Goal: Find specific page/section: Find specific page/section

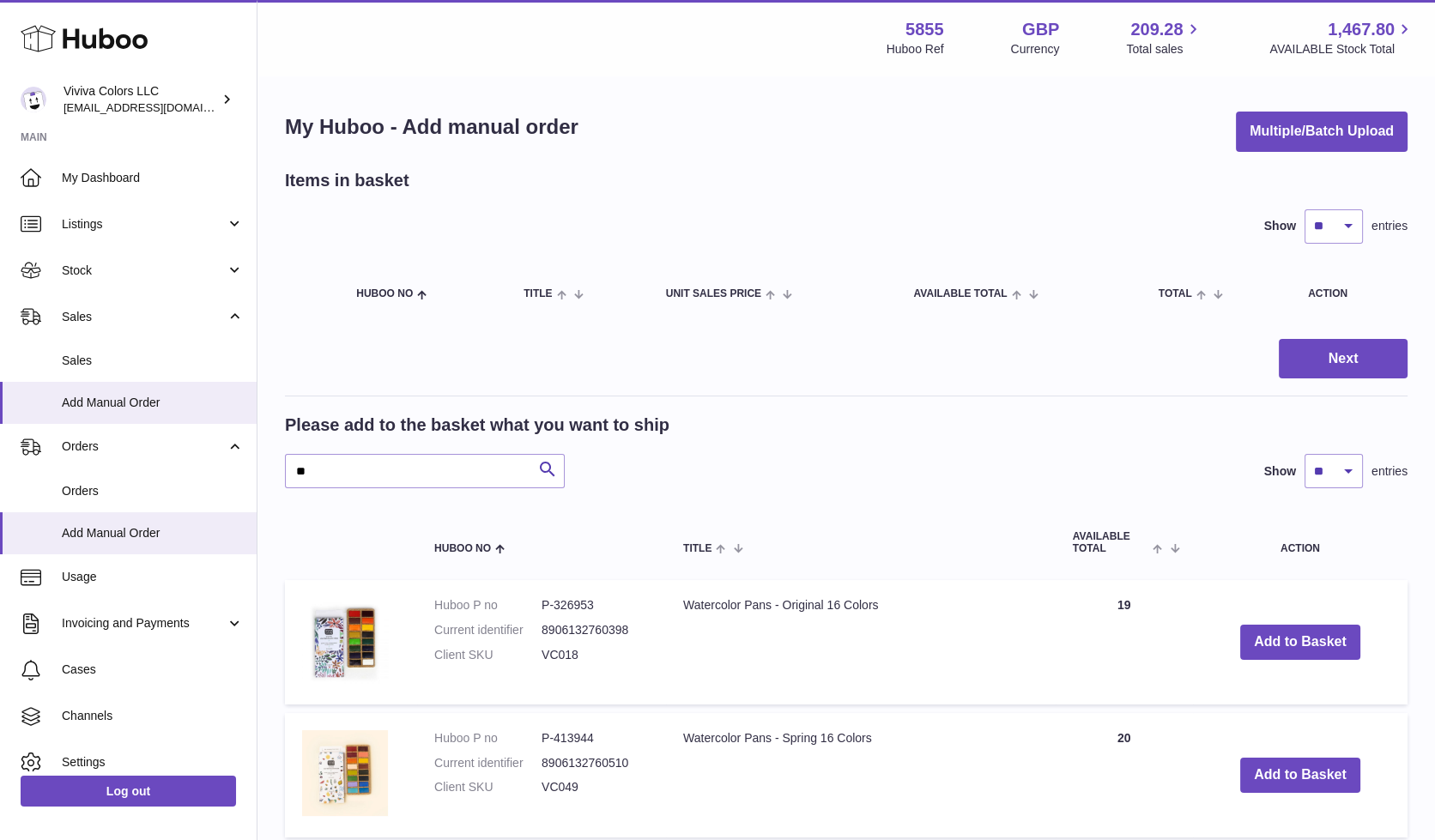
type input "*"
click at [552, 468] on icon "submit" at bounding box center [547, 469] width 21 height 21
click at [545, 468] on icon "submit" at bounding box center [547, 469] width 21 height 21
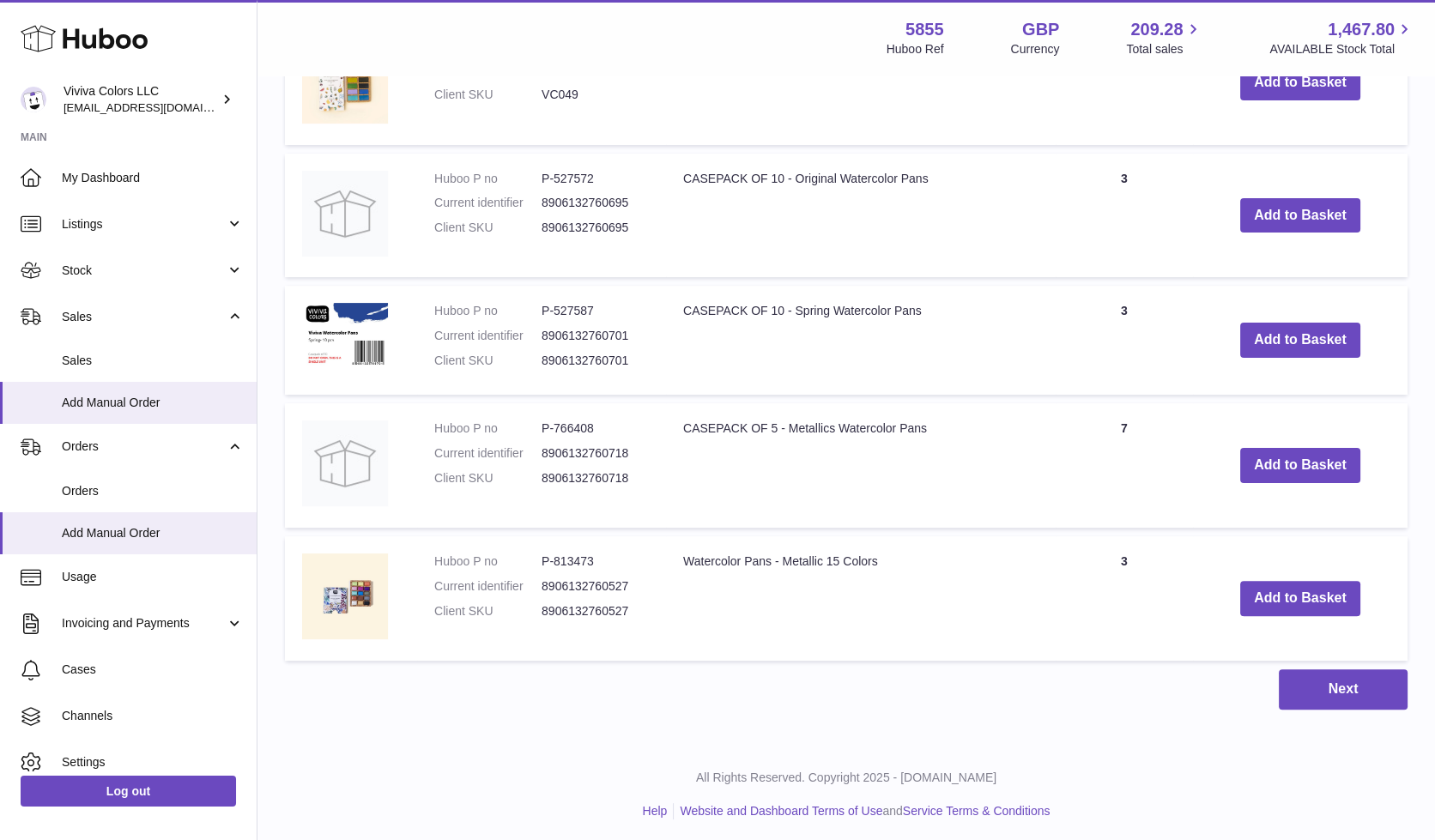
scroll to position [691, 0]
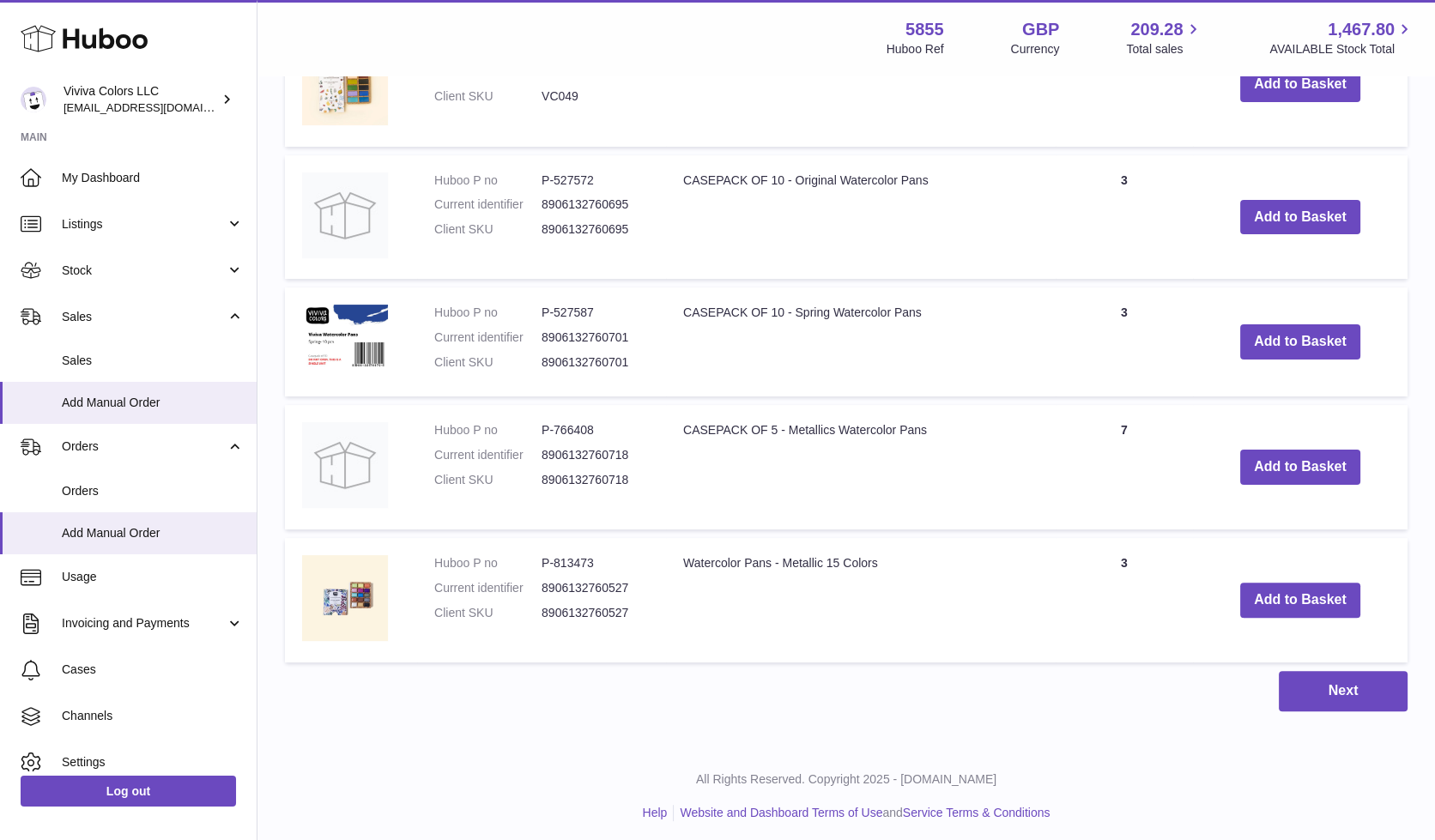
click at [1310, 716] on div "My Huboo - Add manual order Multiple/Batch Upload Items in basket Show ** ** **…" at bounding box center [846, 66] width 1178 height 1360
click at [1315, 699] on button "Next" at bounding box center [1343, 691] width 129 height 40
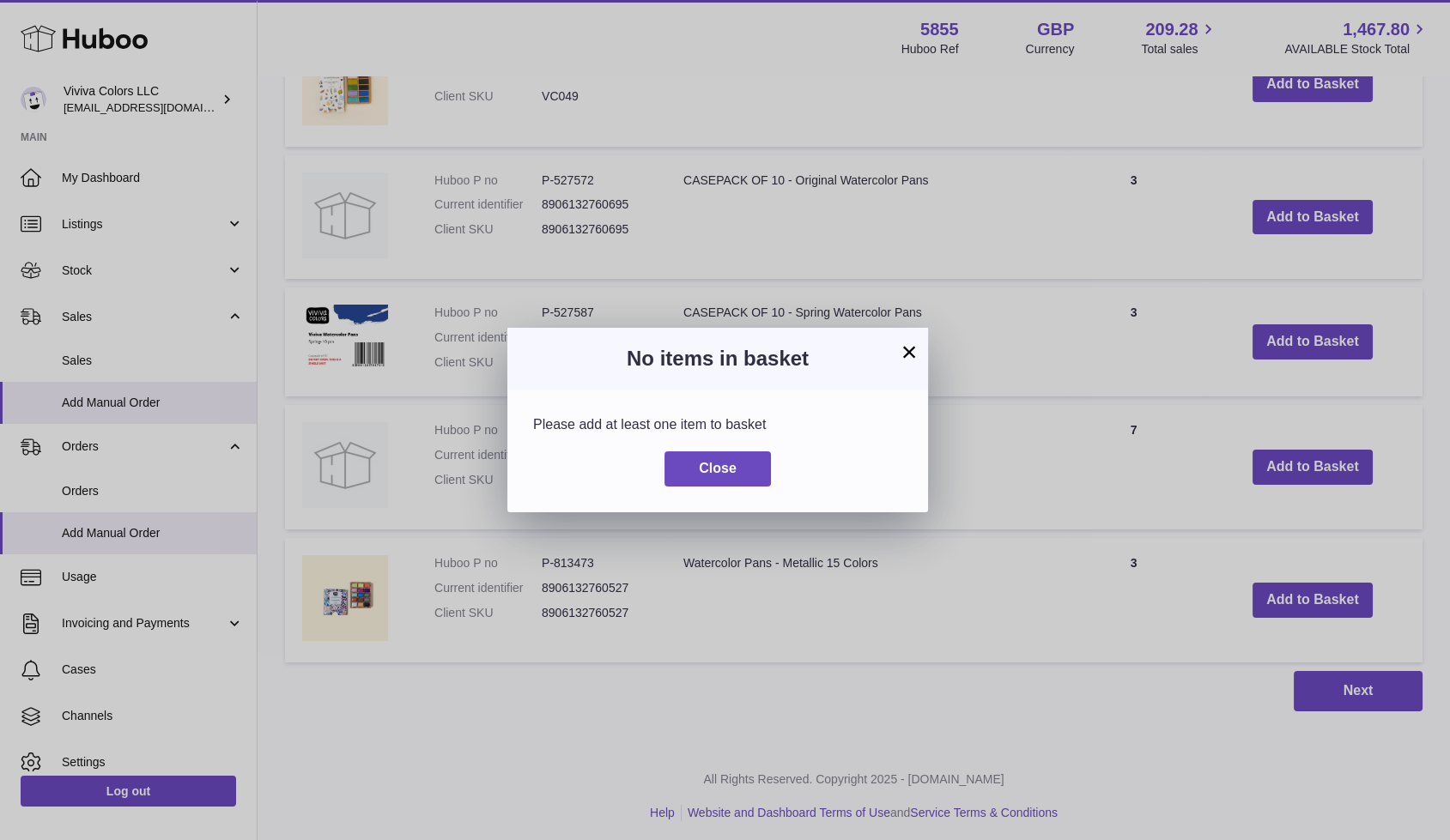
click at [907, 341] on button "×" at bounding box center [909, 351] width 21 height 21
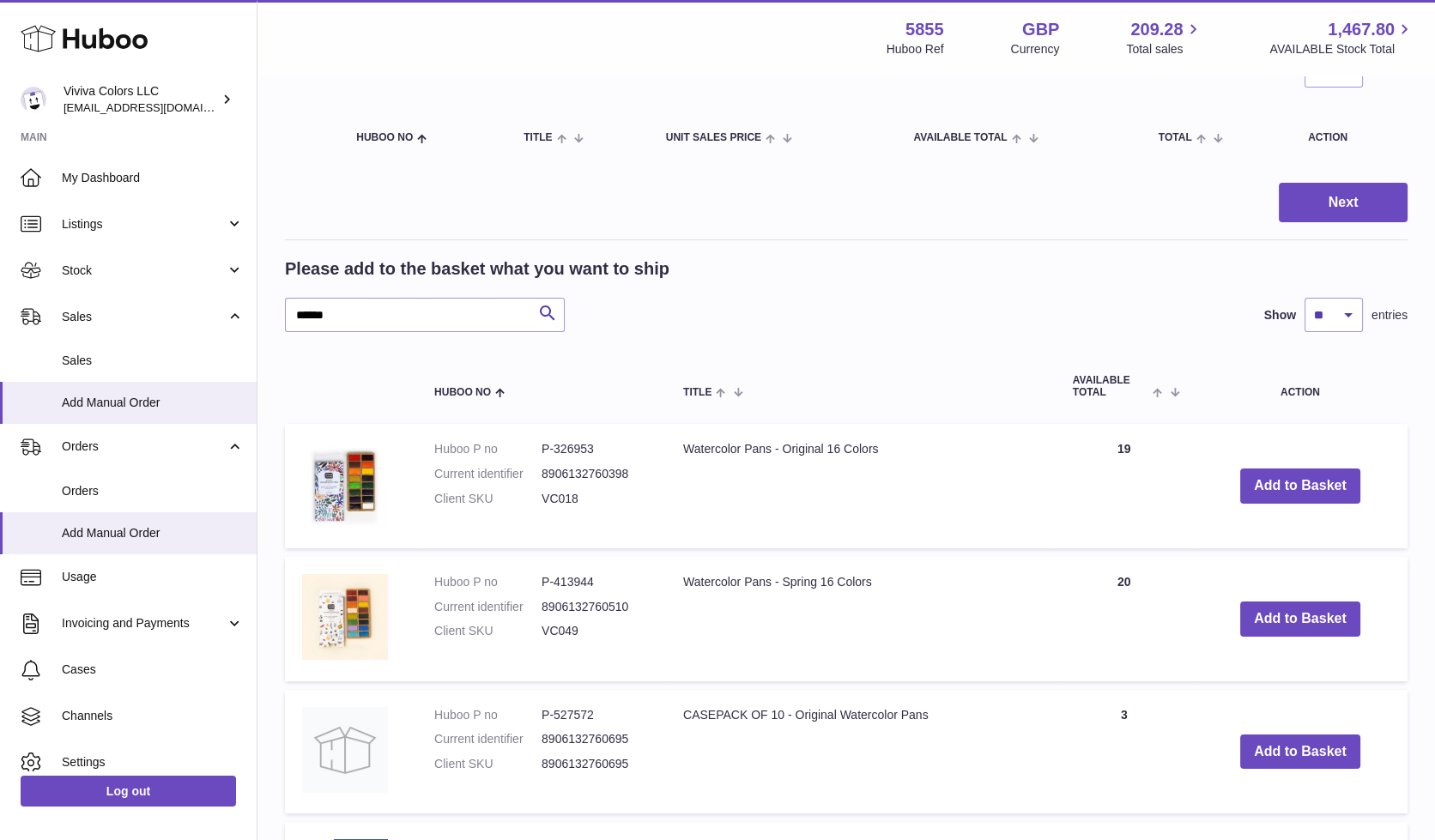
scroll to position [0, 0]
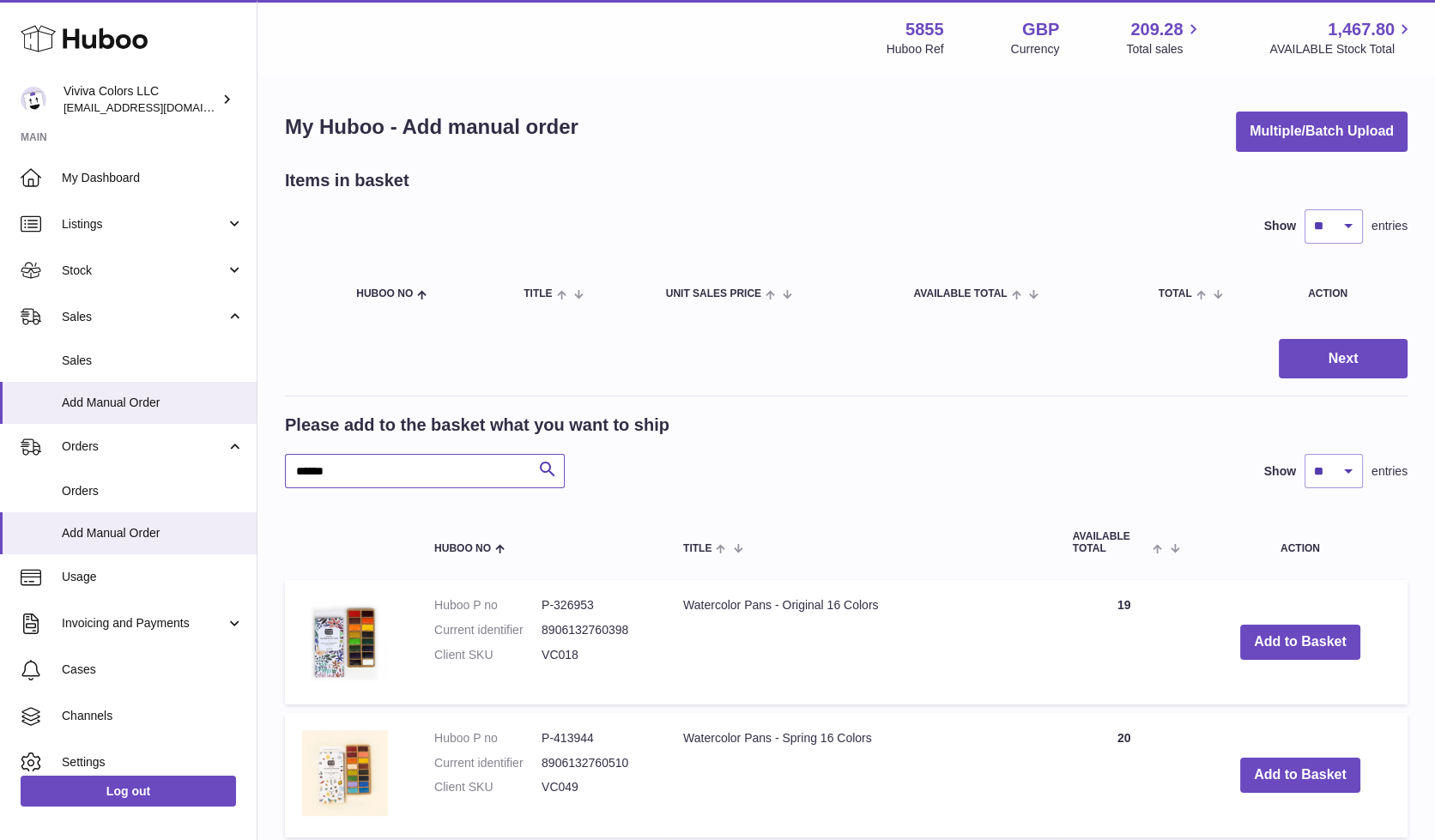
click at [336, 466] on input "******" at bounding box center [425, 471] width 280 height 35
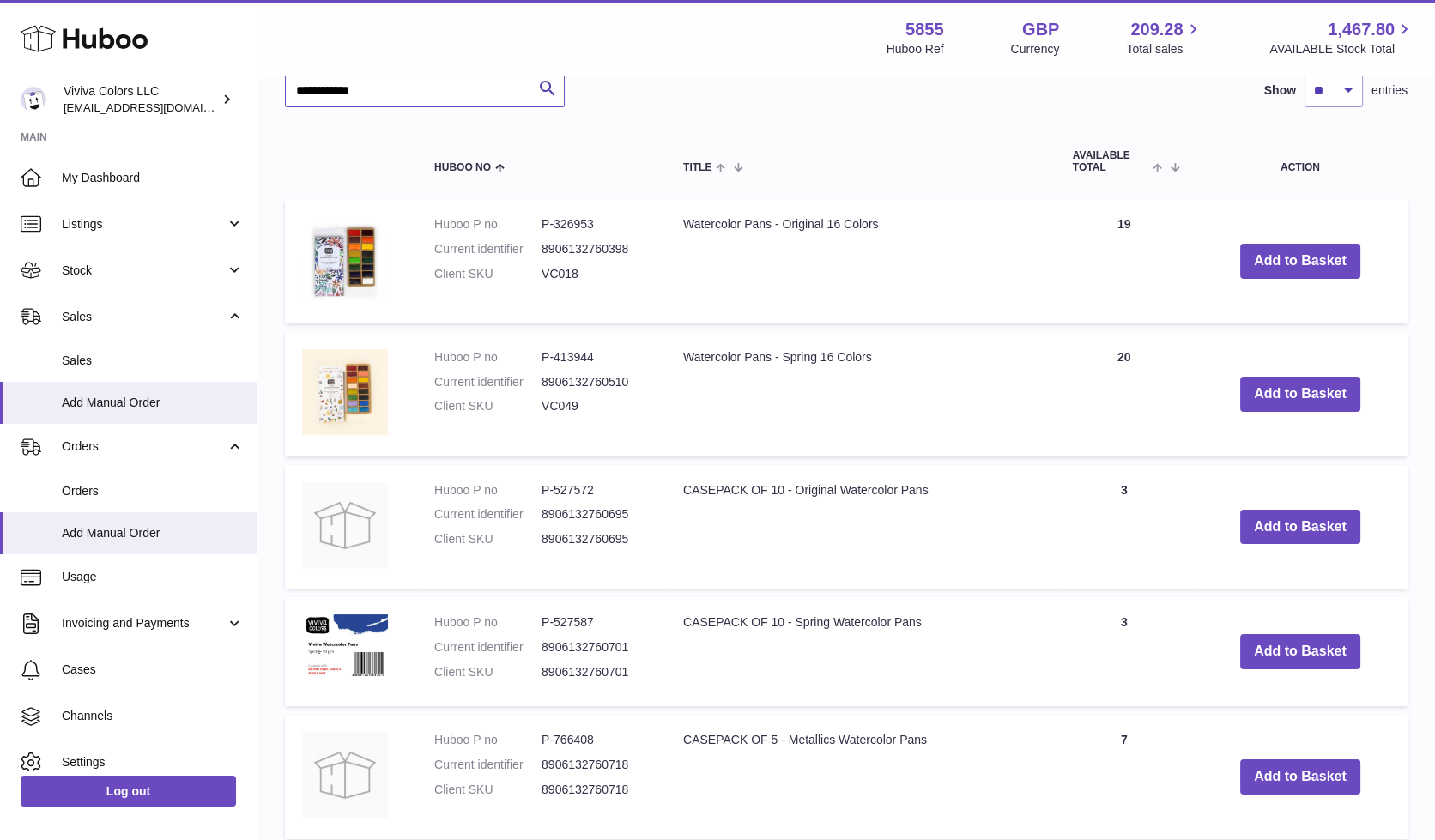
scroll to position [345, 0]
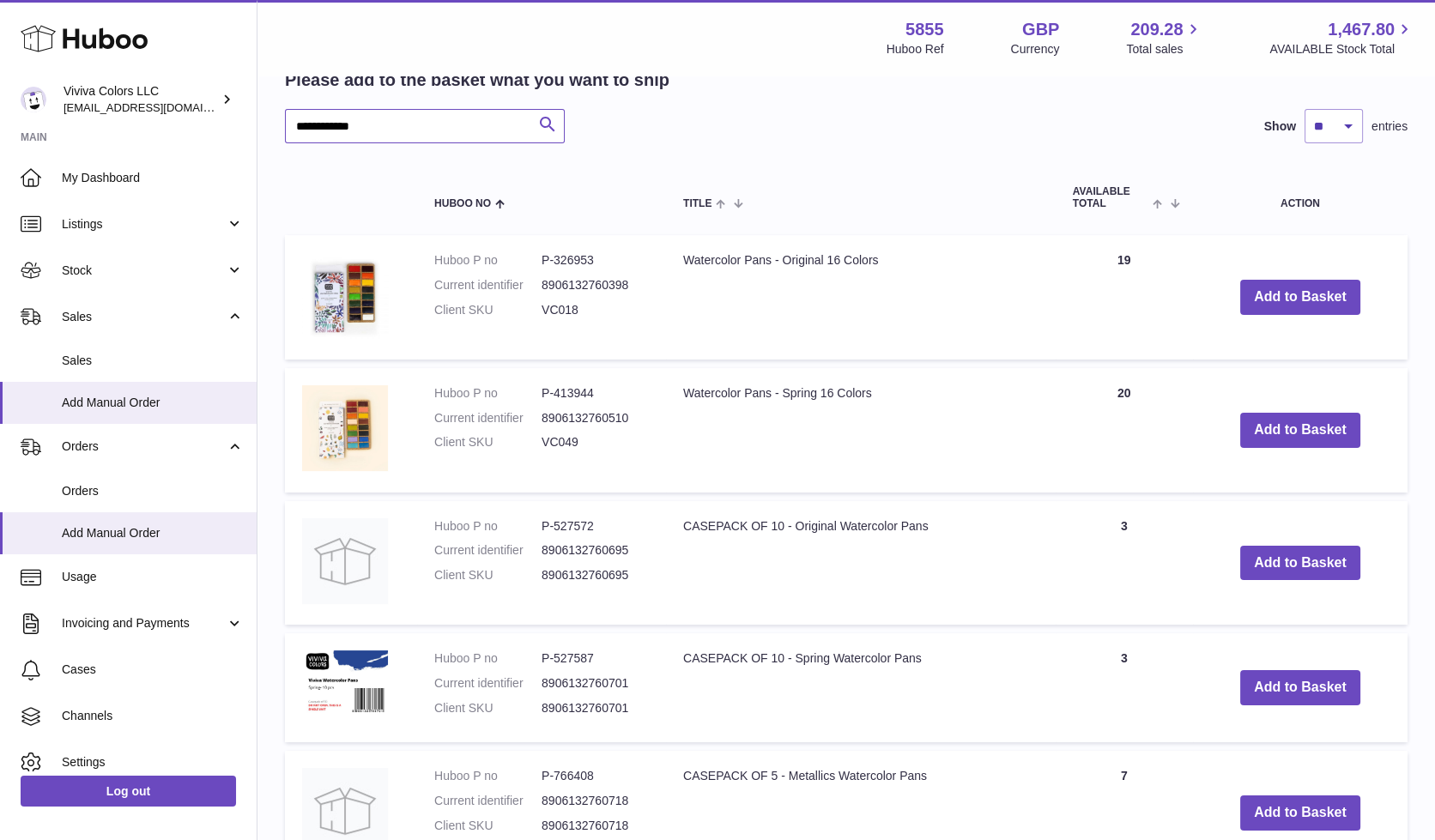
type input "**********"
click at [546, 124] on icon "submit" at bounding box center [547, 124] width 21 height 21
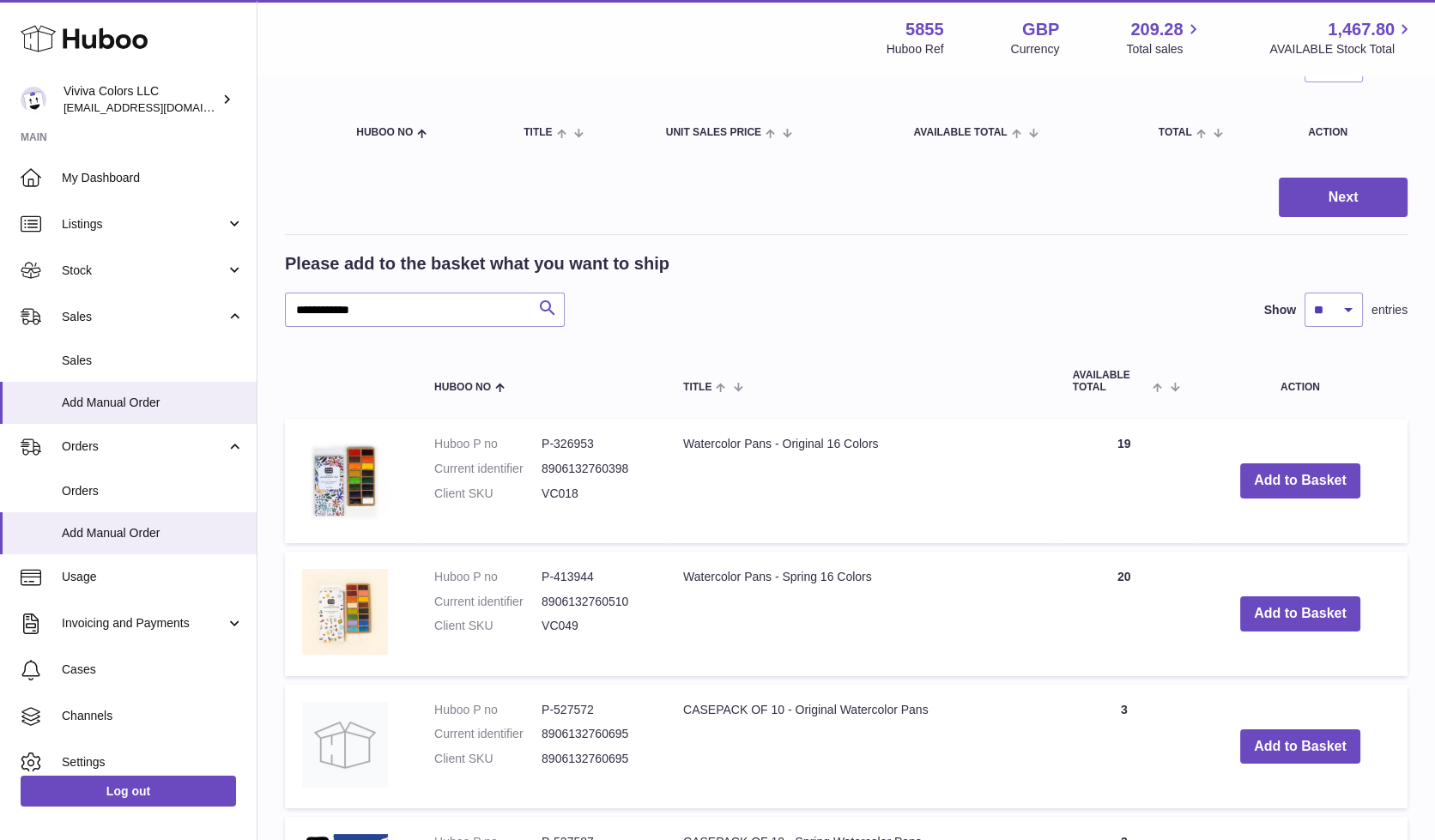
scroll to position [0, 0]
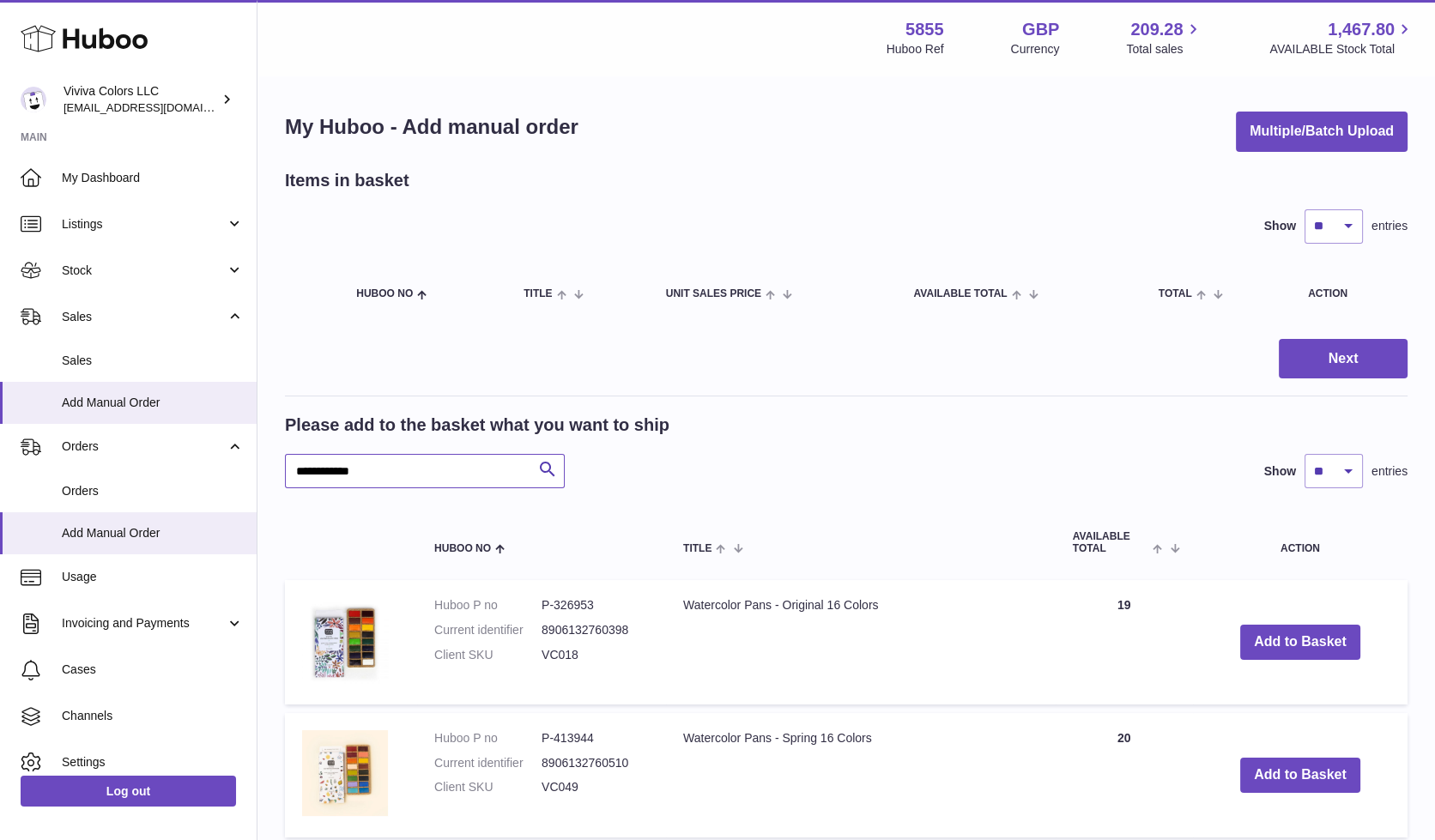
click at [393, 458] on input "**********" at bounding box center [425, 471] width 280 height 35
click at [152, 538] on span "Add Manual Order" at bounding box center [153, 533] width 182 height 16
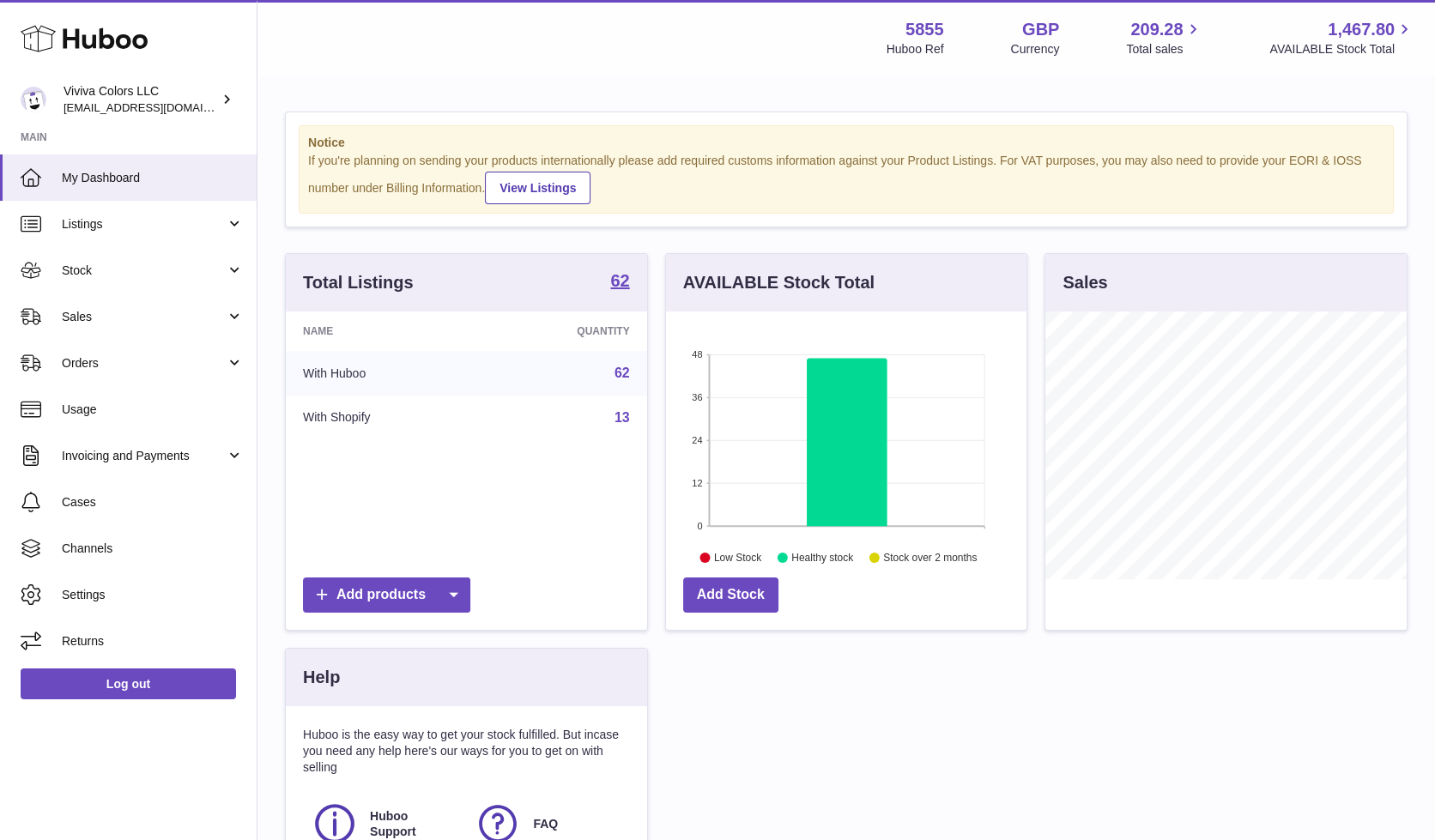
scroll to position [267, 361]
click at [130, 353] on link "Orders" at bounding box center [128, 362] width 256 height 47
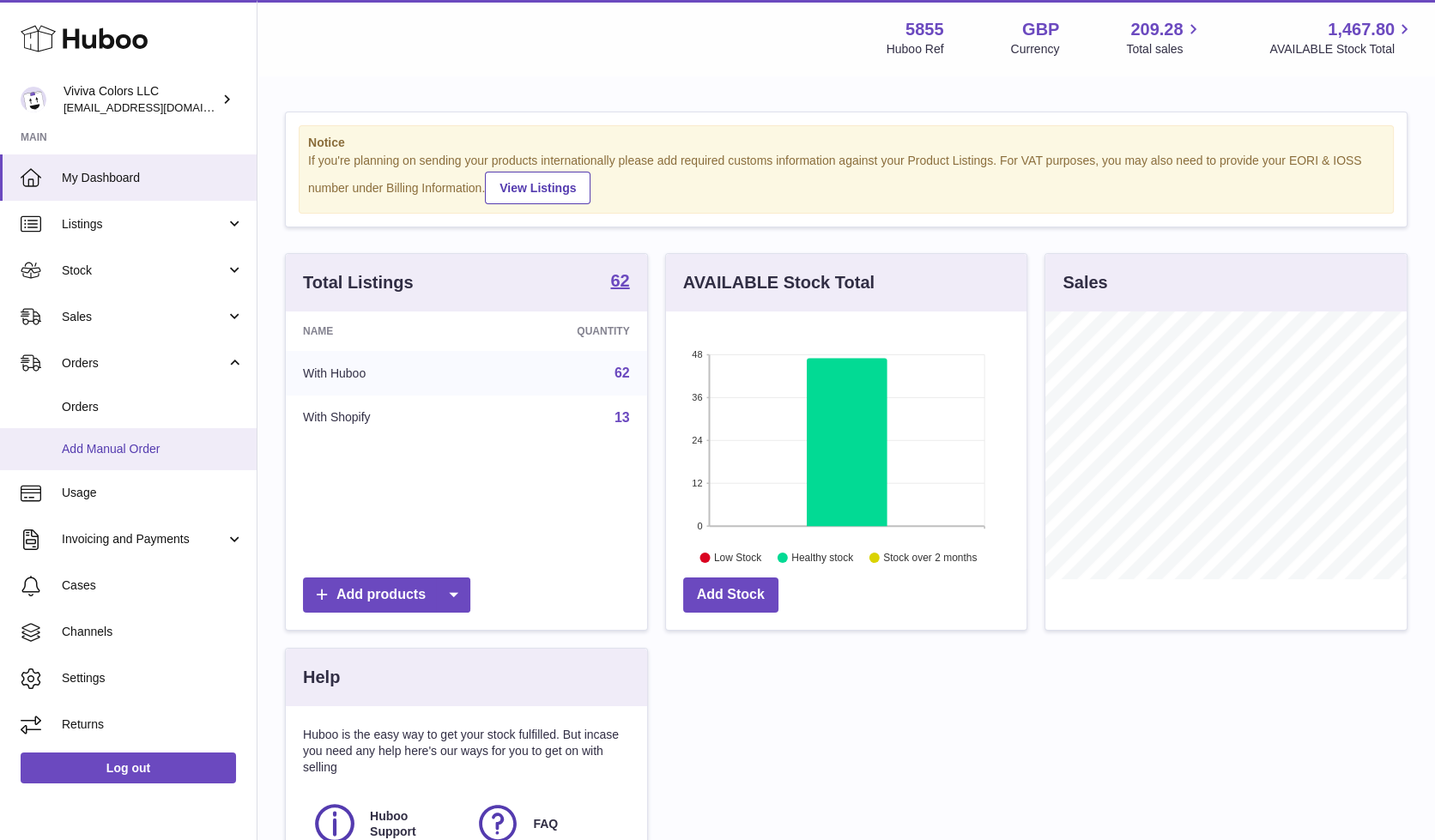
click at [130, 443] on span "Add Manual Order" at bounding box center [153, 449] width 182 height 16
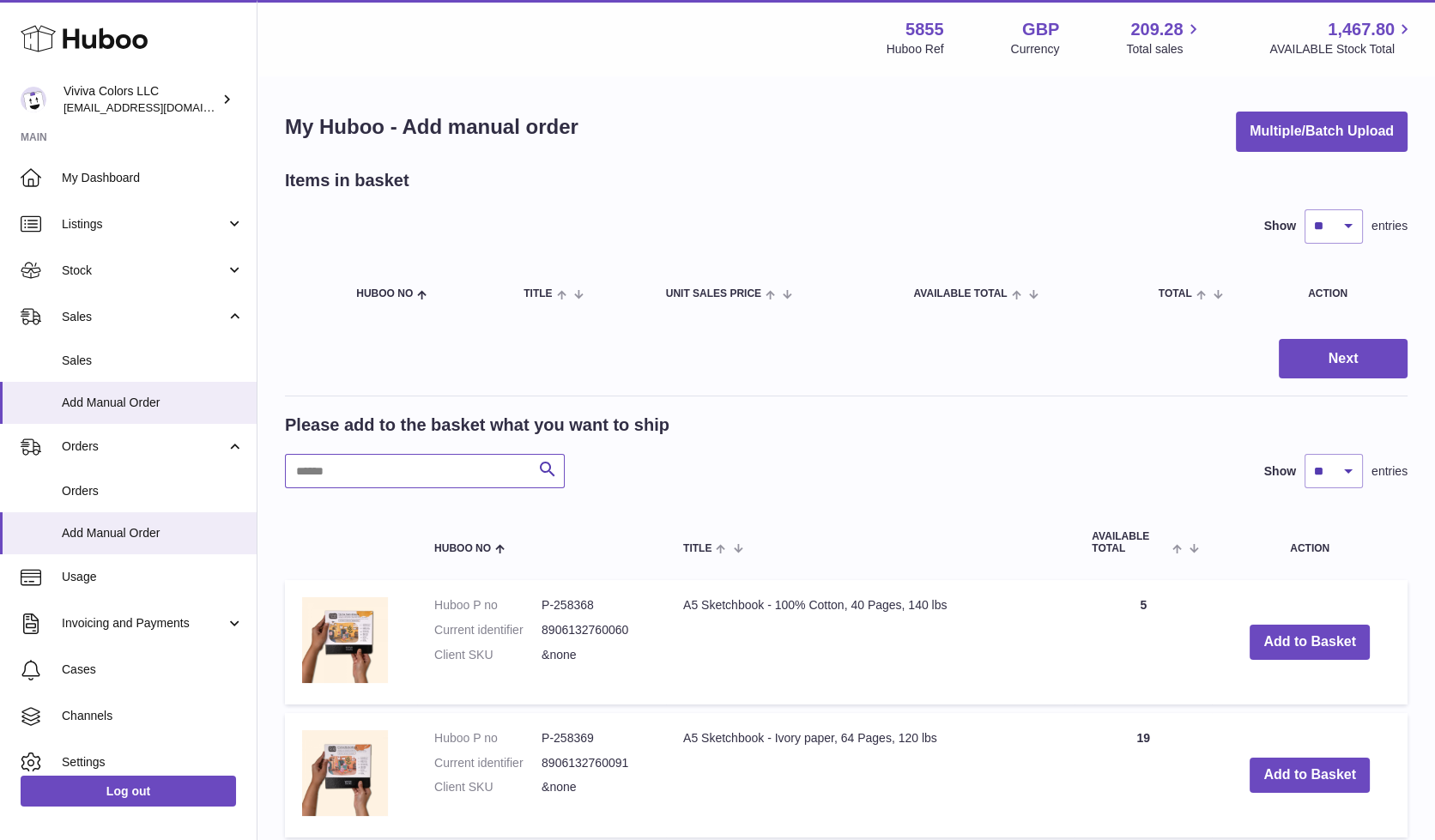
click at [383, 476] on input "text" at bounding box center [425, 471] width 280 height 35
type input "**********"
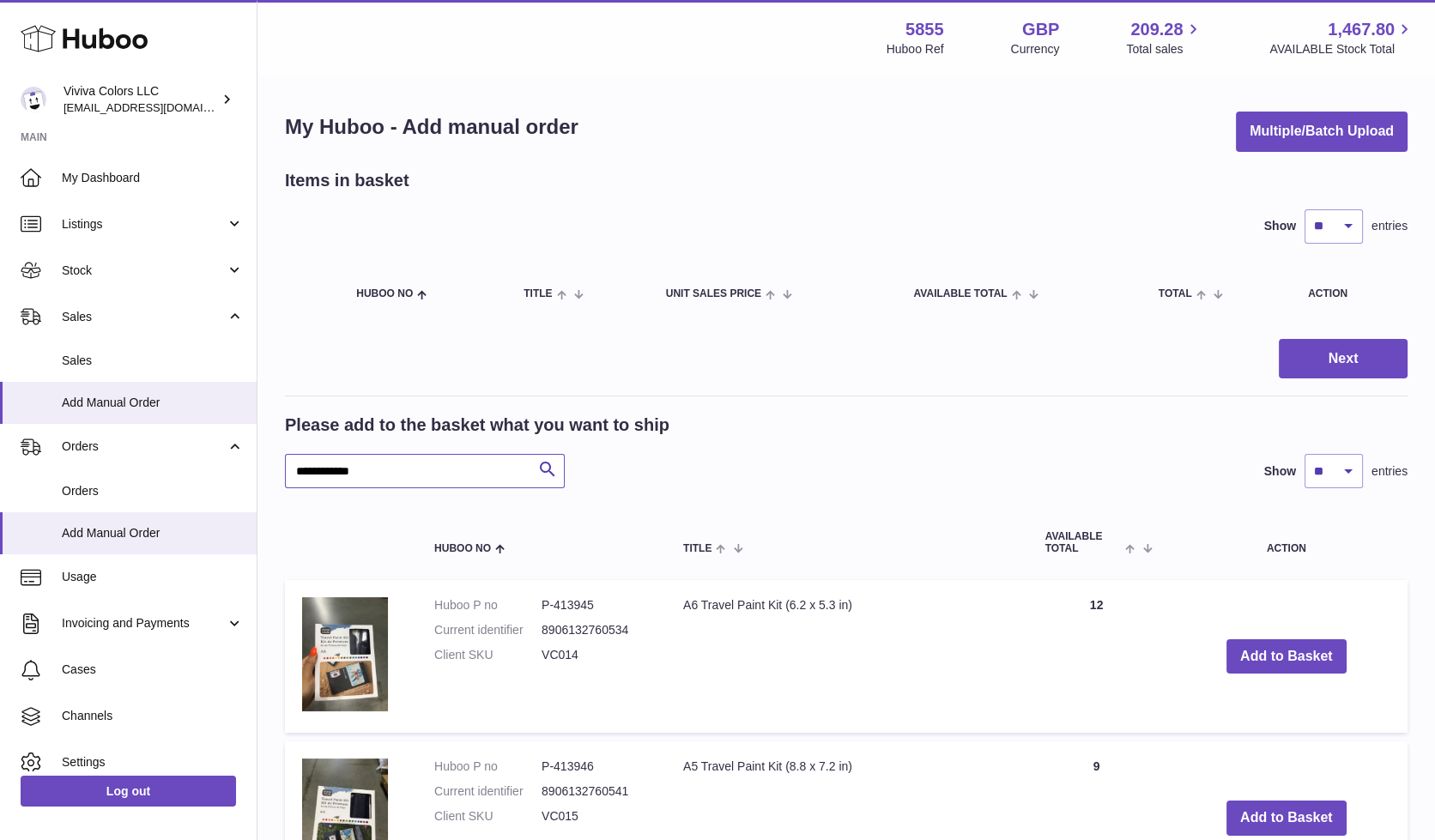
click at [446, 475] on input "**********" at bounding box center [425, 471] width 280 height 35
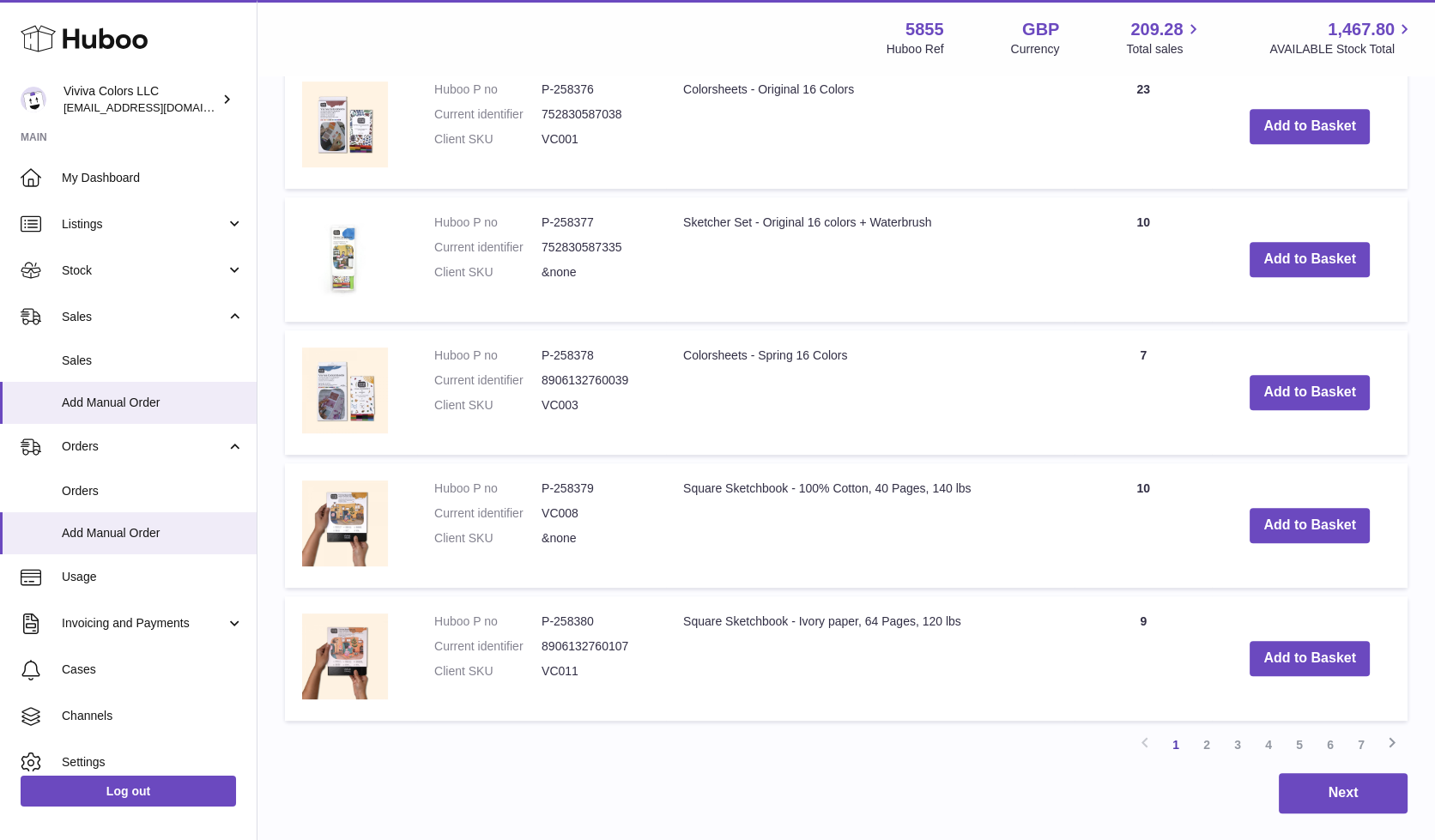
scroll to position [1187, 0]
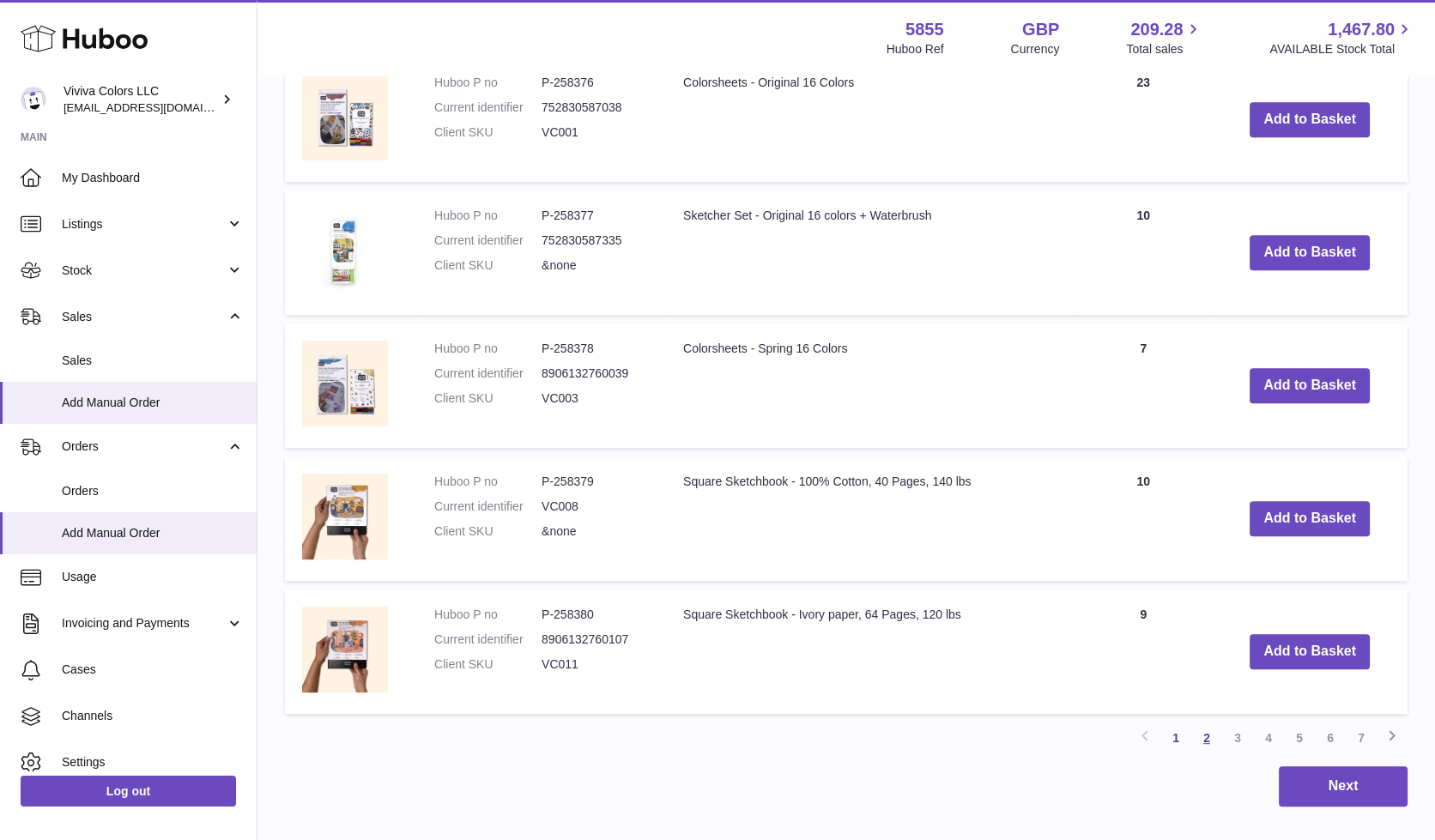
click at [1218, 731] on link "2" at bounding box center [1207, 738] width 31 height 31
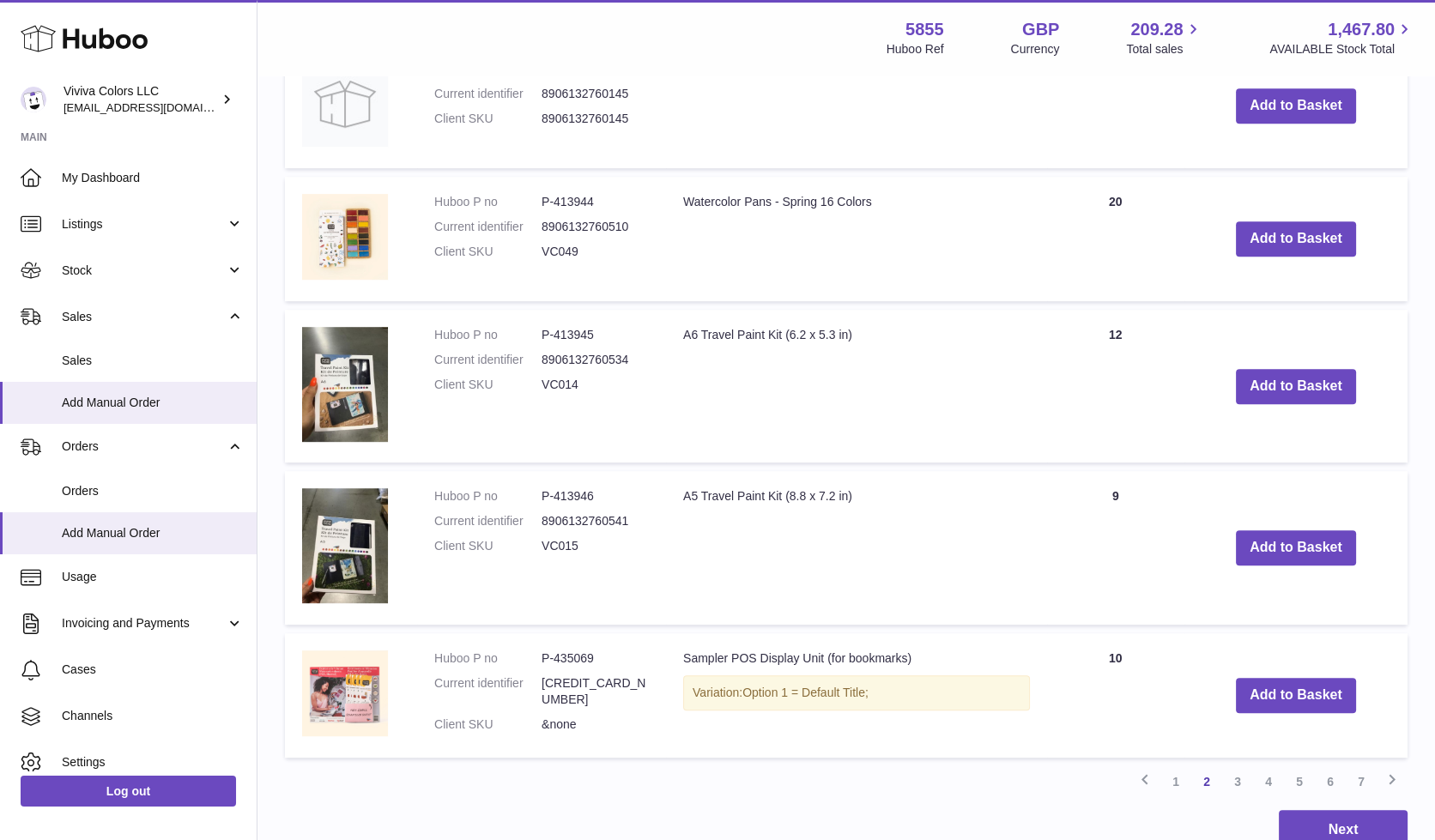
scroll to position [1340, 0]
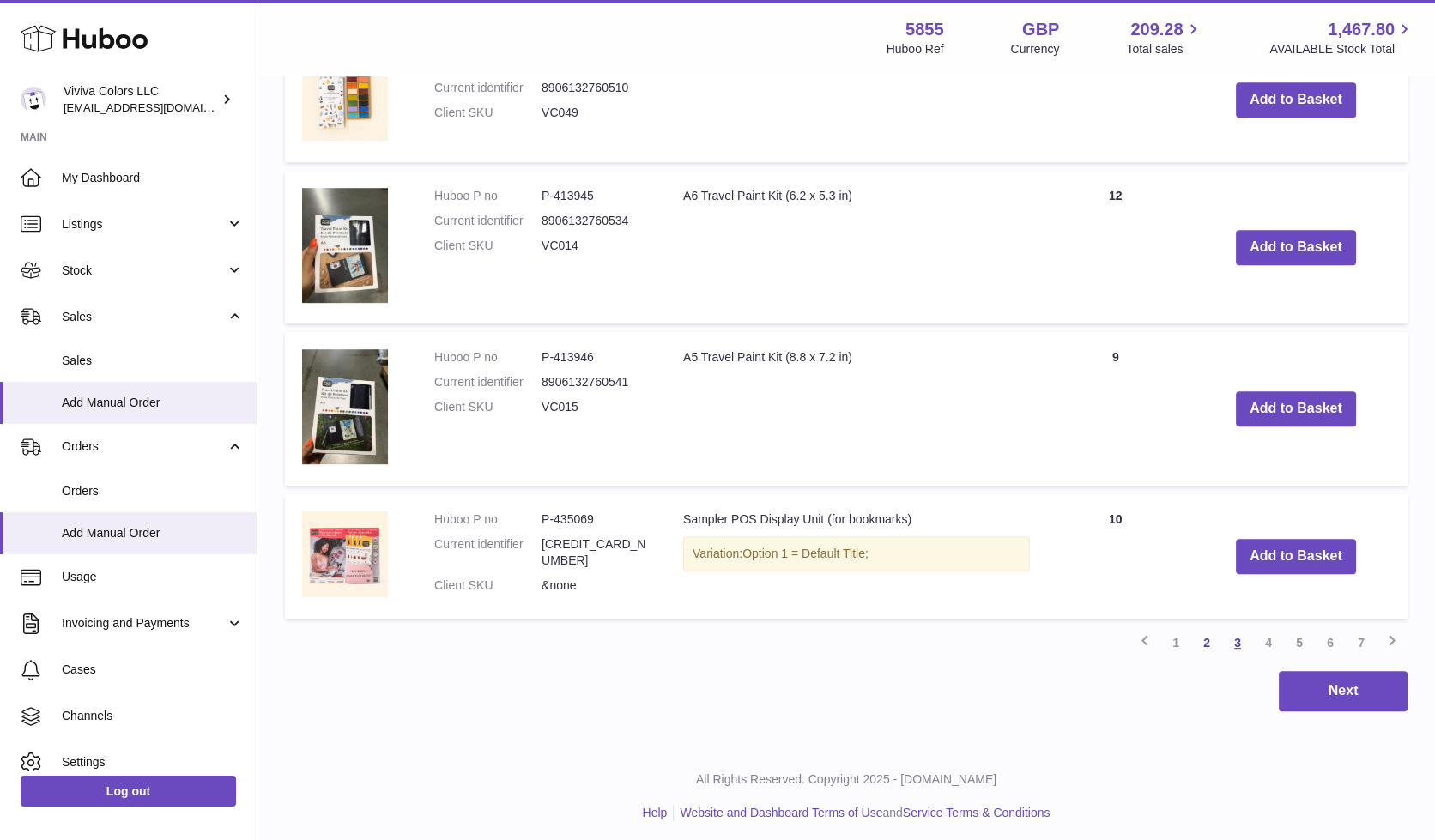
click at [1246, 636] on link "3" at bounding box center [1238, 643] width 31 height 31
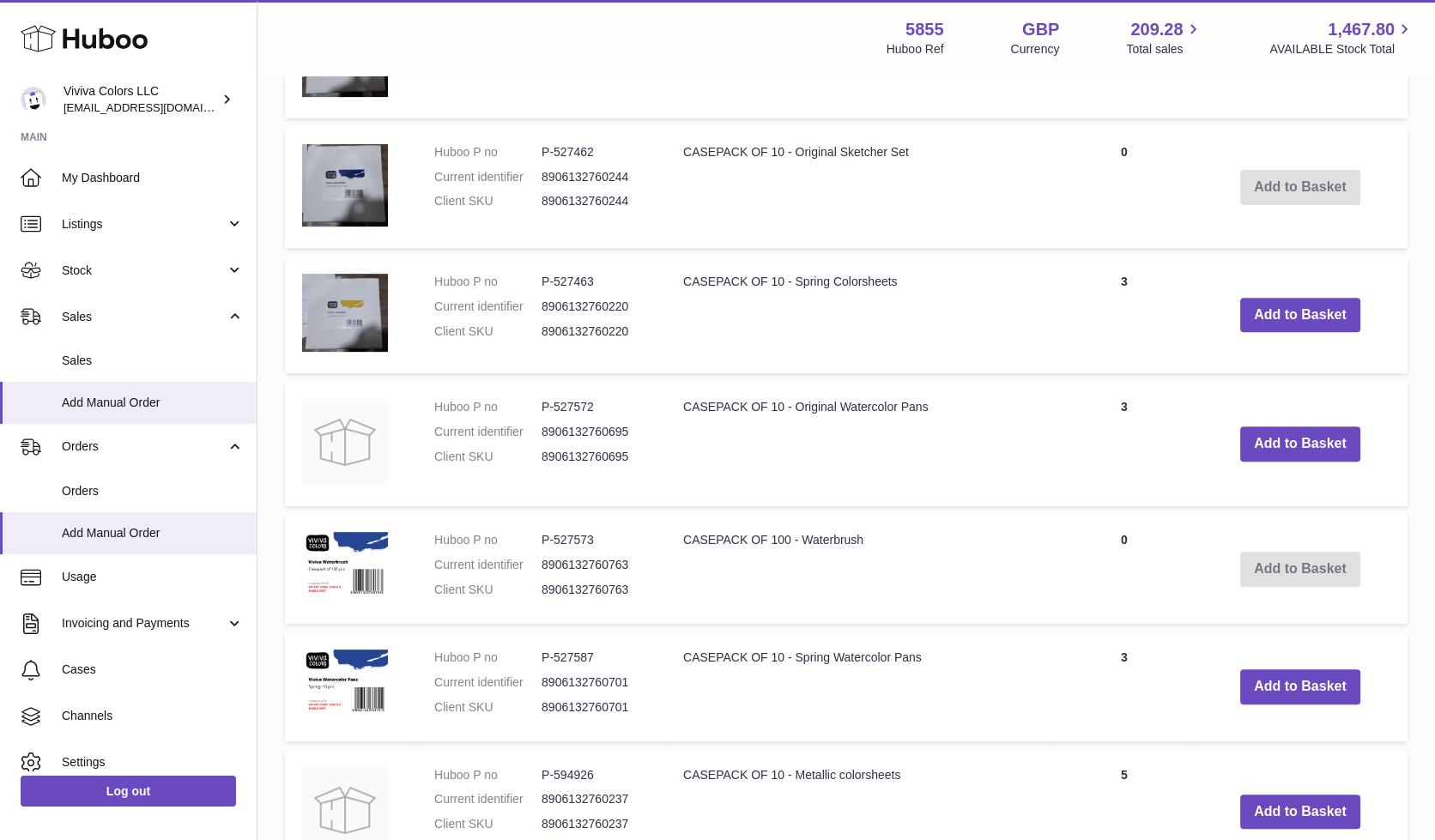
scroll to position [1171, 0]
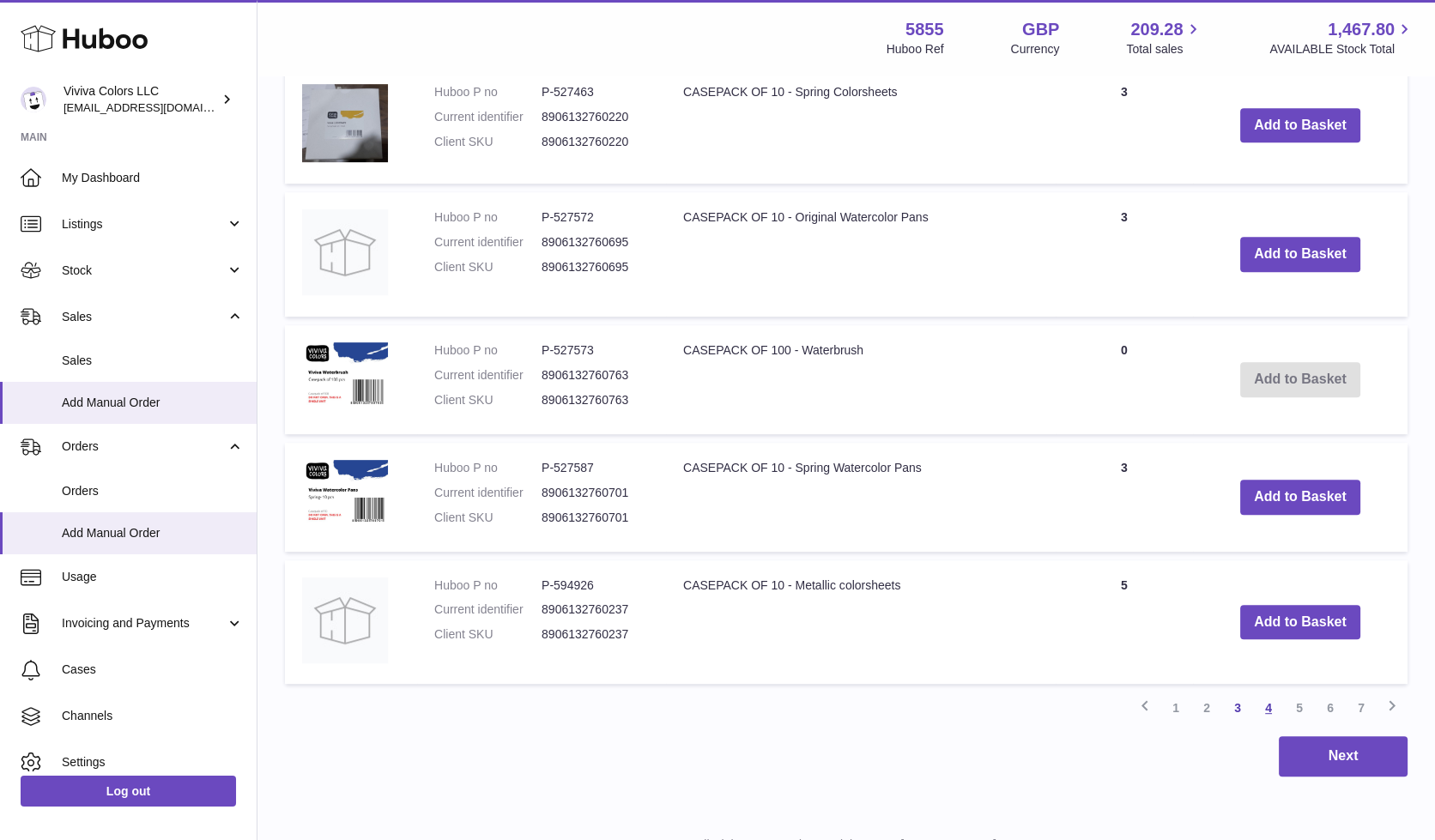
click at [1260, 705] on link "4" at bounding box center [1268, 708] width 31 height 31
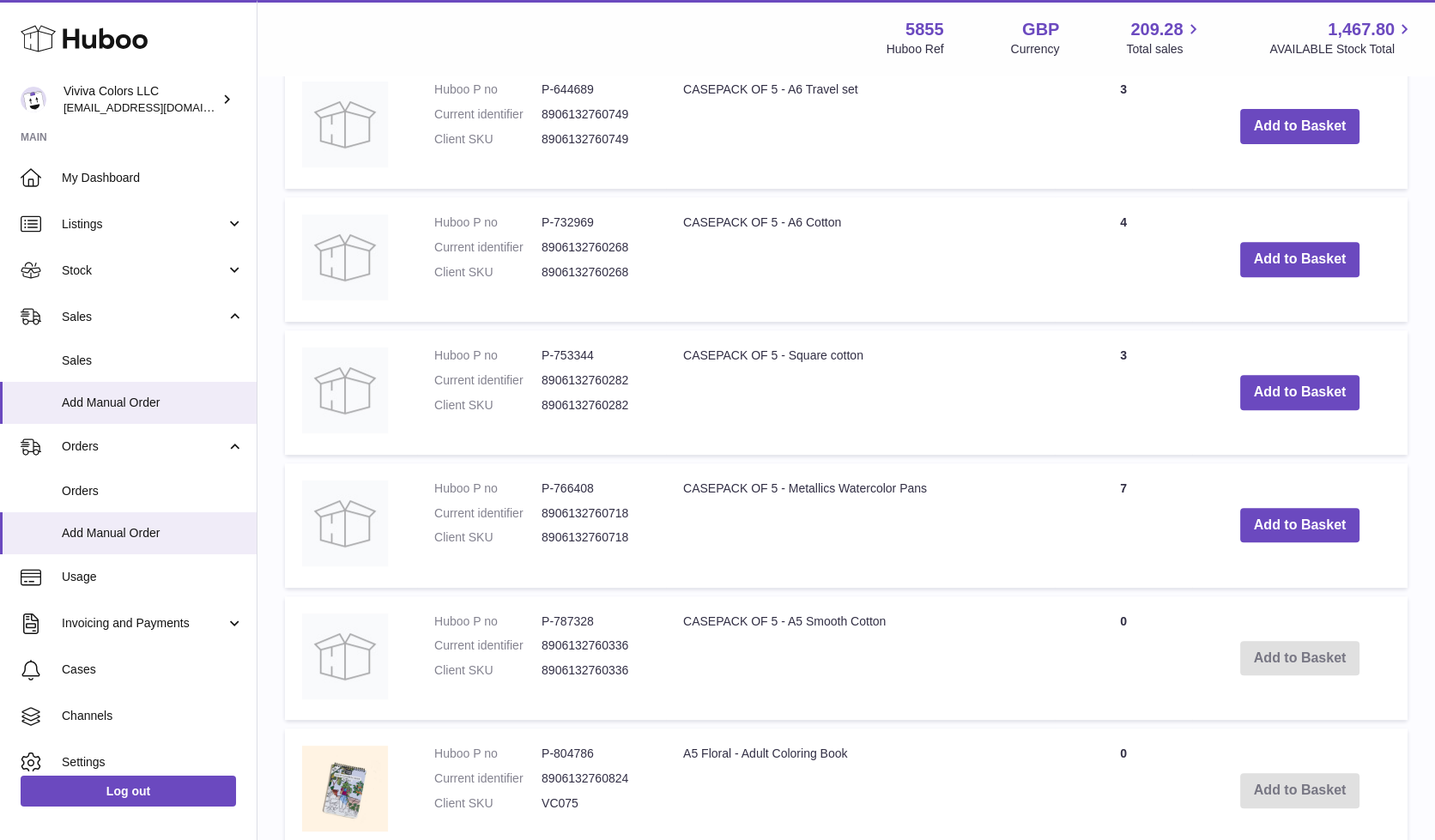
scroll to position [1233, 0]
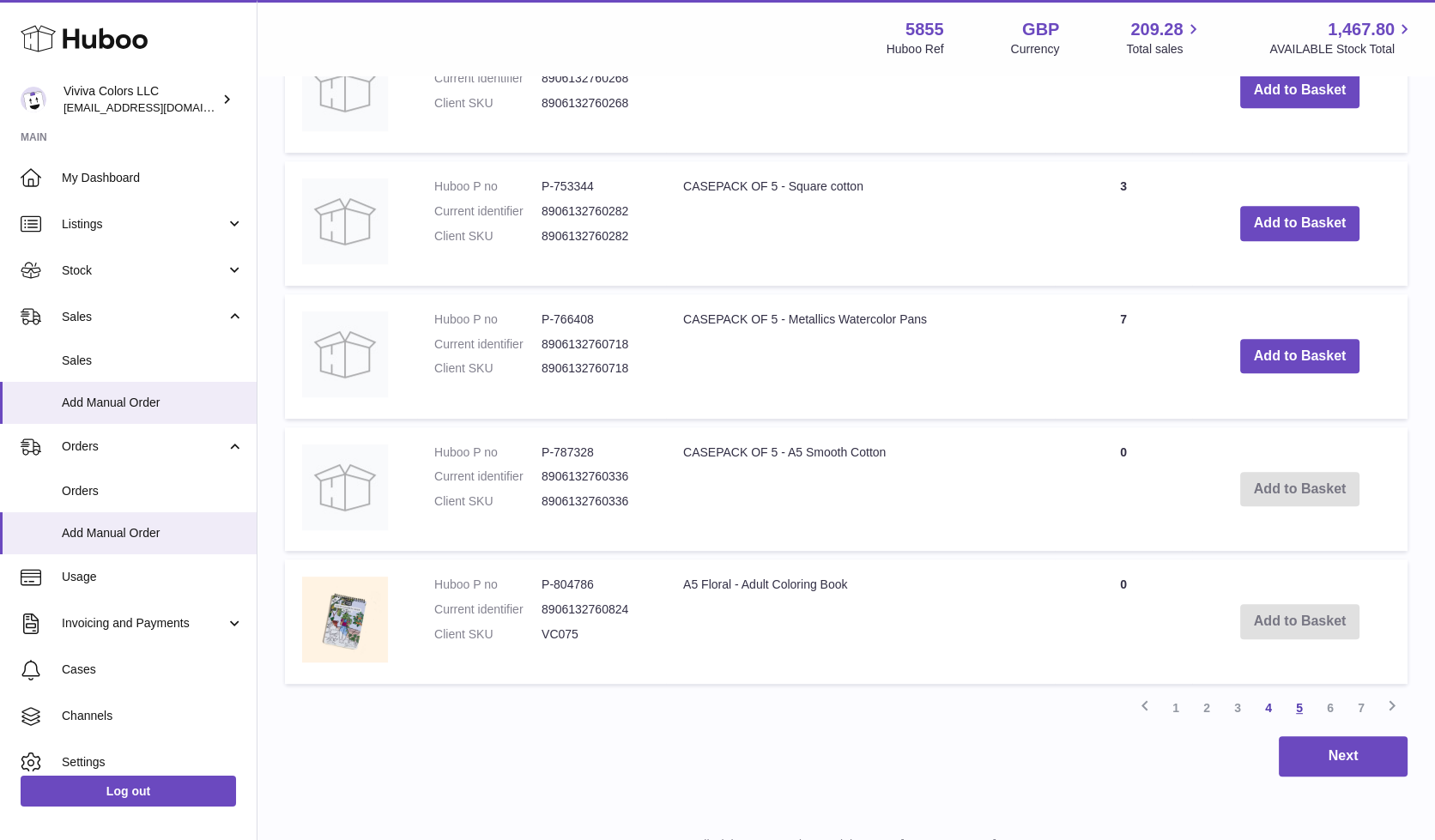
click at [1294, 702] on link "5" at bounding box center [1300, 708] width 31 height 31
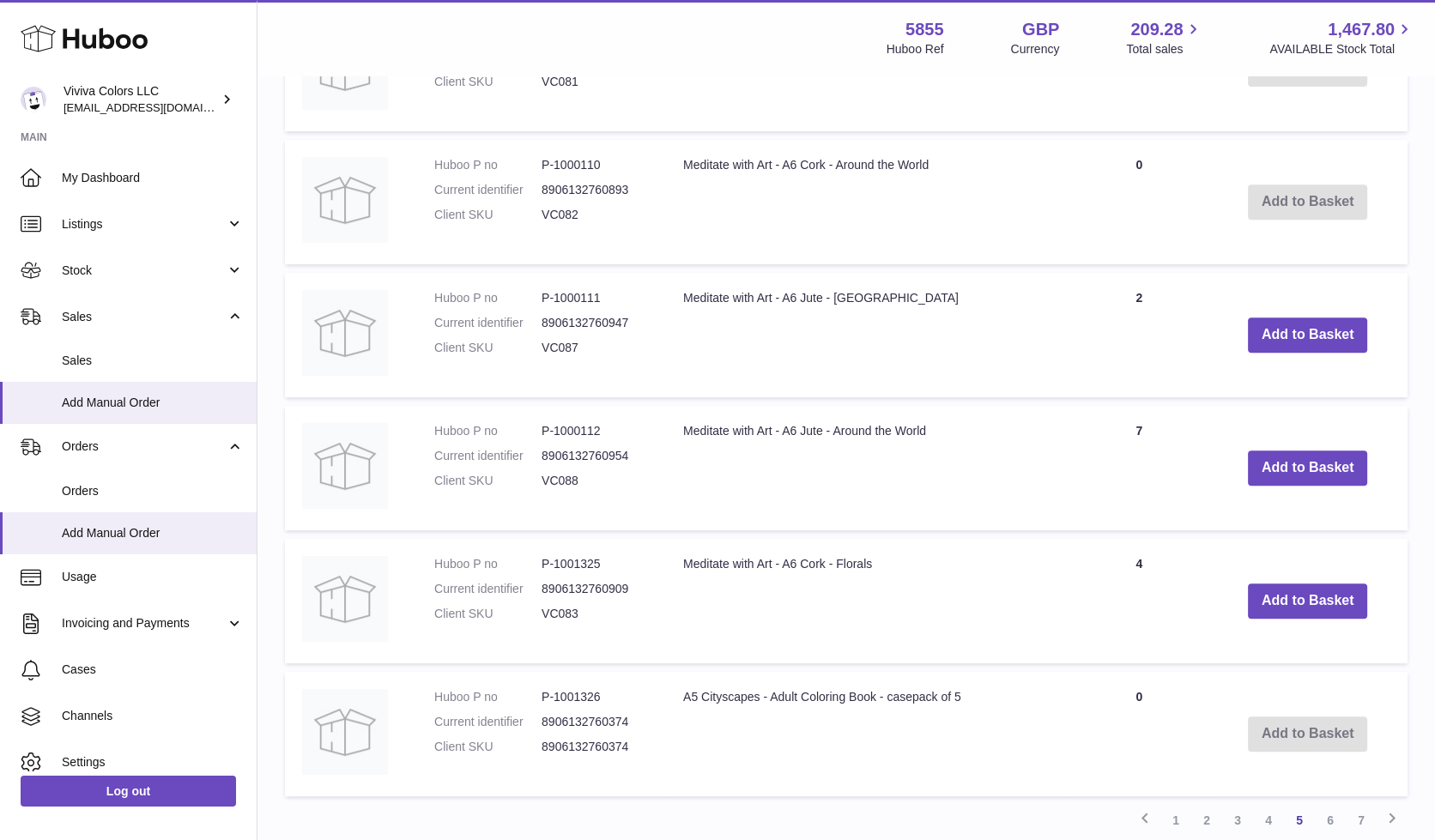
scroll to position [1173, 0]
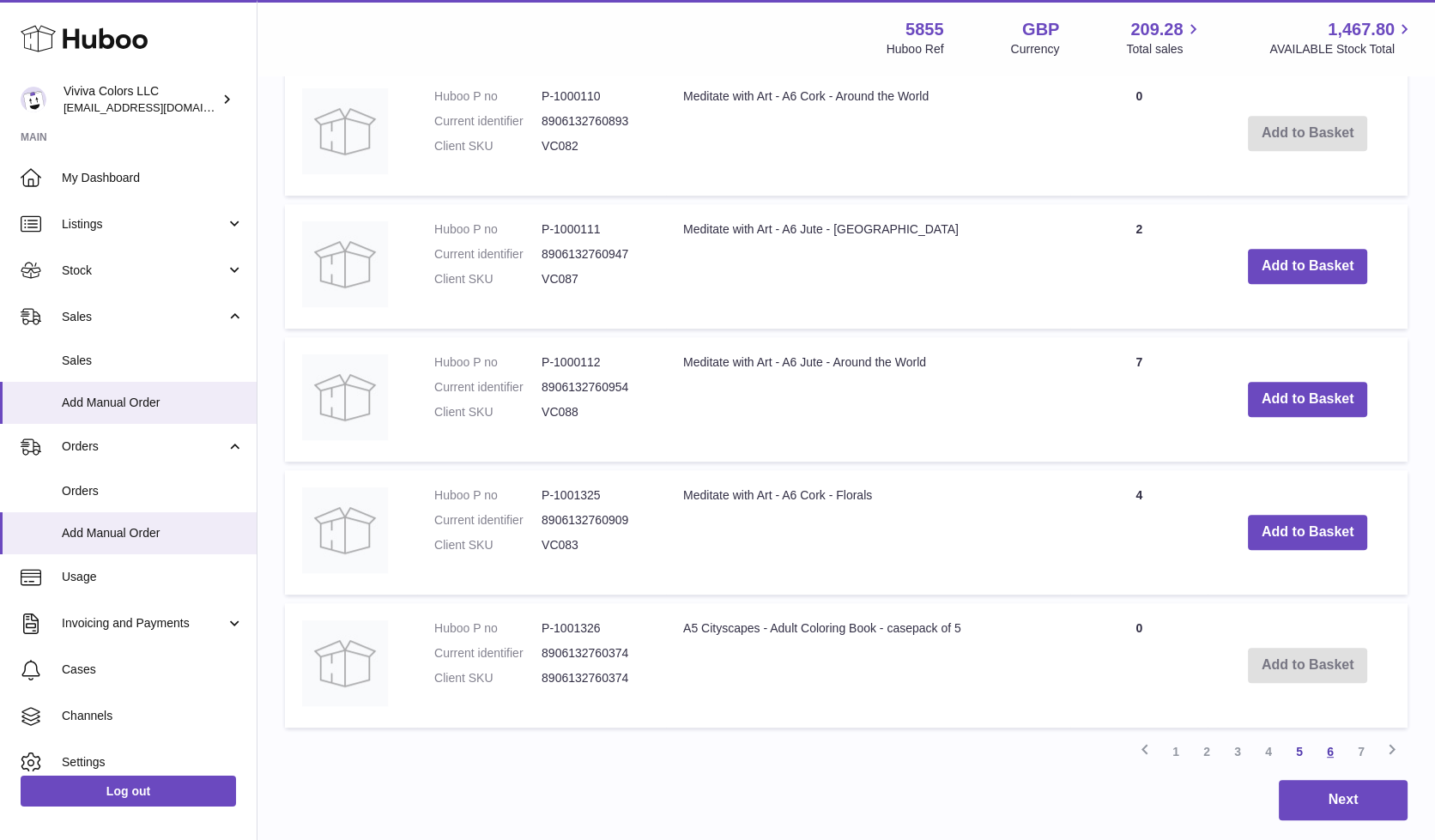
click at [1326, 749] on link "6" at bounding box center [1331, 752] width 31 height 31
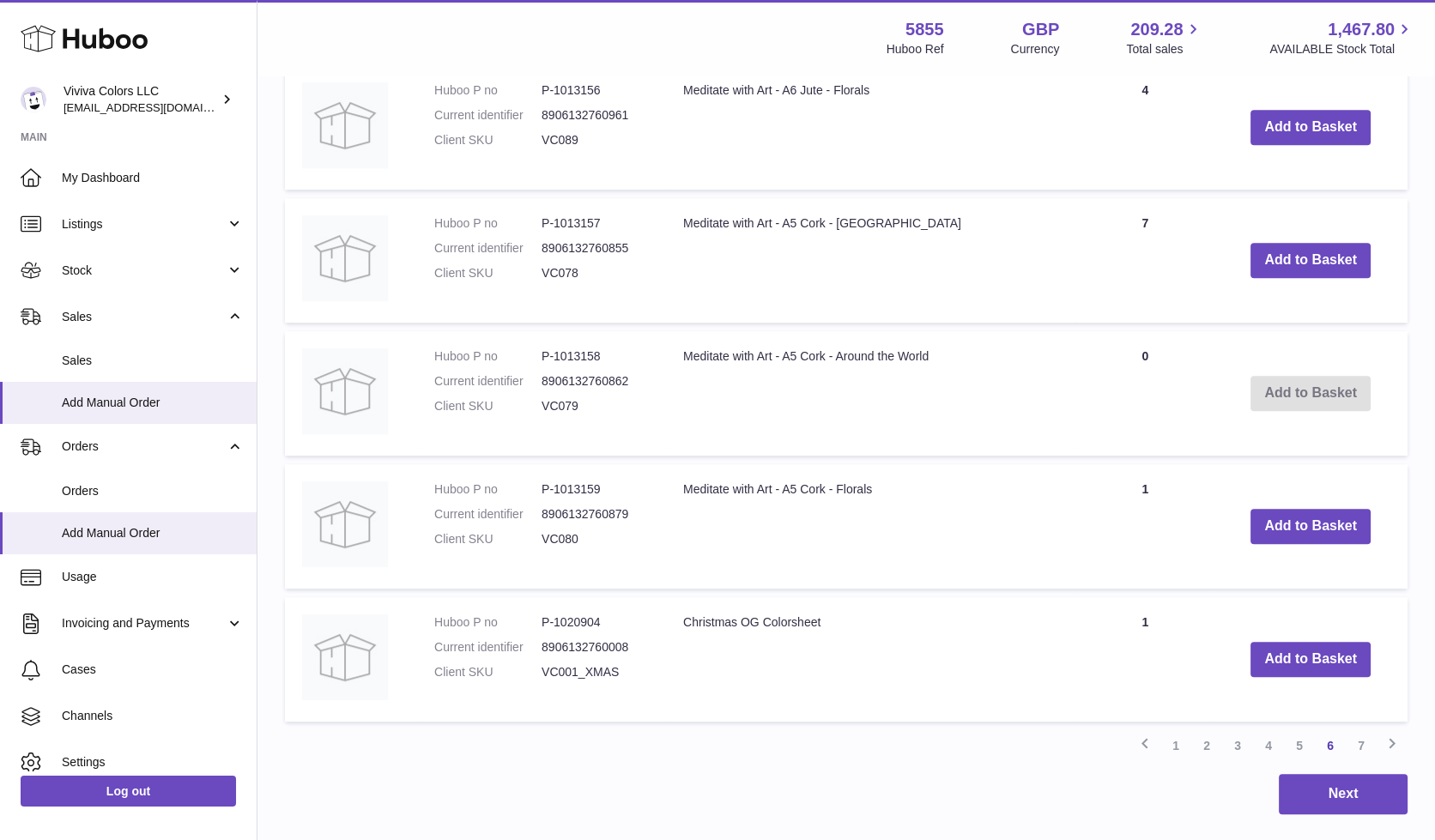
scroll to position [1238, 0]
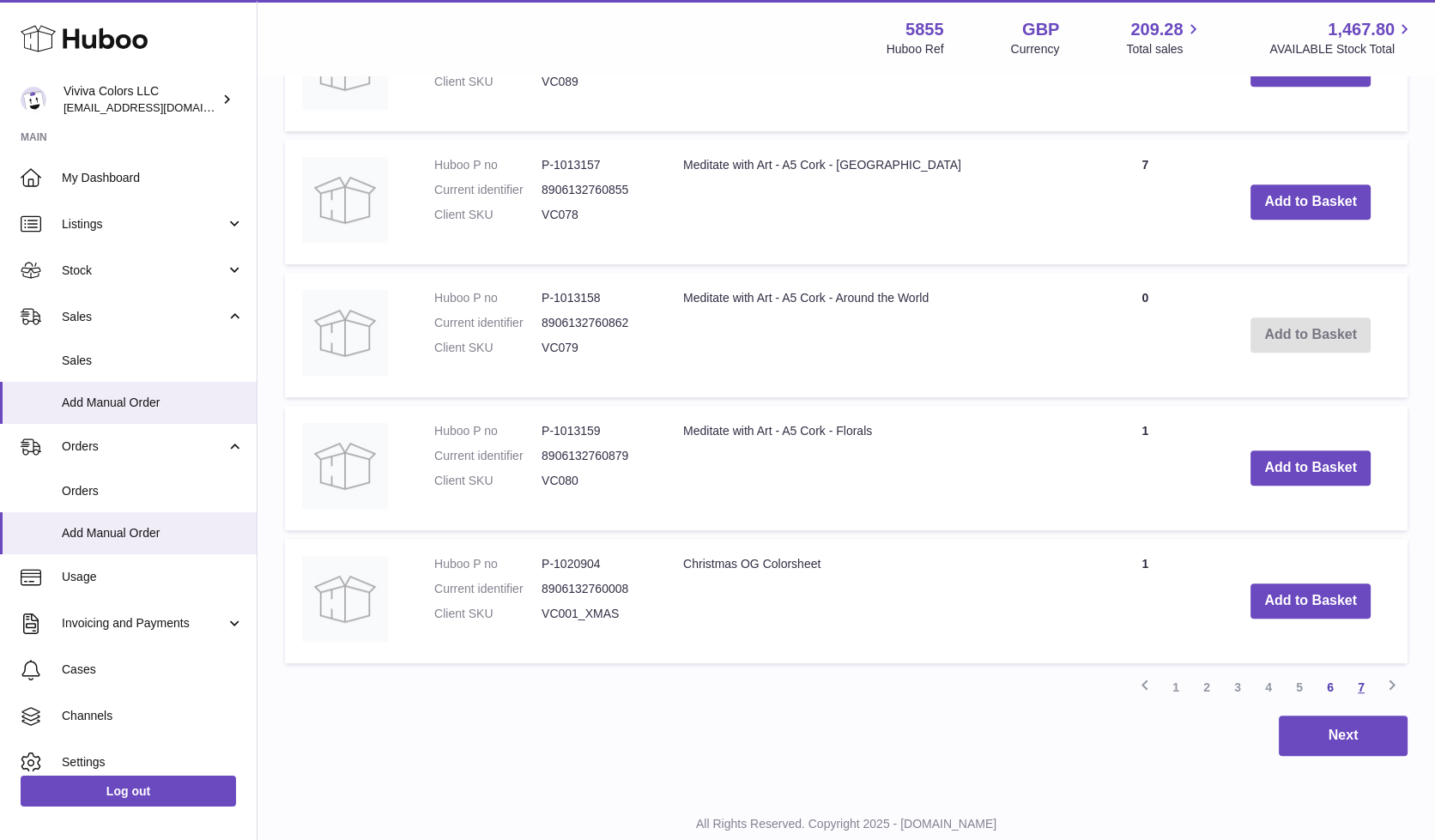
click at [1362, 684] on link "7" at bounding box center [1362, 687] width 31 height 31
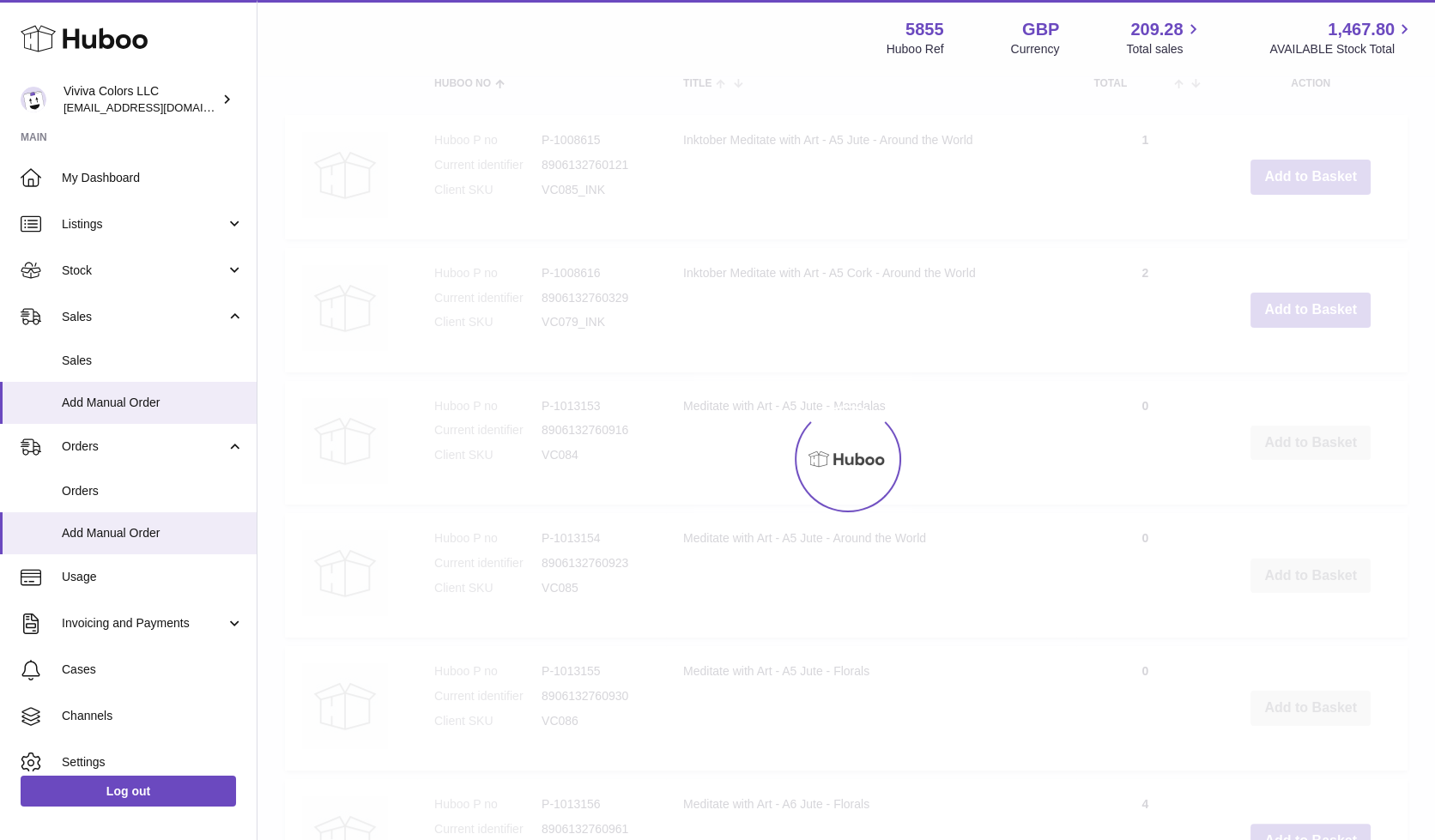
scroll to position [76, 0]
